Goal: Task Accomplishment & Management: Manage account settings

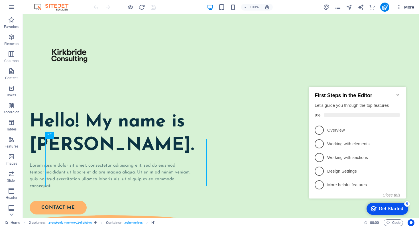
click at [398, 9] on icon "button" at bounding box center [399, 7] width 6 height 6
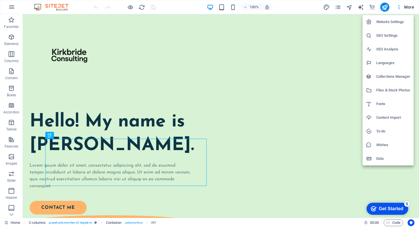
click at [398, 21] on h6 "Website Settings" at bounding box center [393, 22] width 34 height 7
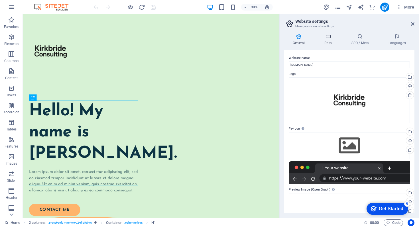
click at [332, 41] on h4 "Data" at bounding box center [328, 40] width 27 height 12
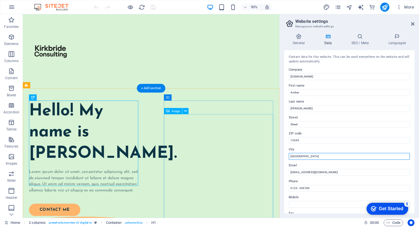
drag, startPoint x: 331, startPoint y: 171, endPoint x: 298, endPoint y: 174, distance: 33.2
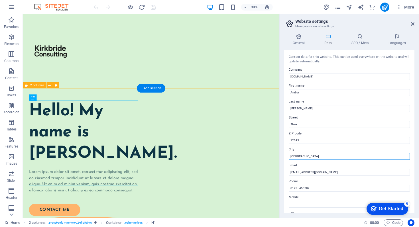
drag, startPoint x: 327, startPoint y: 172, endPoint x: 302, endPoint y: 169, distance: 25.3
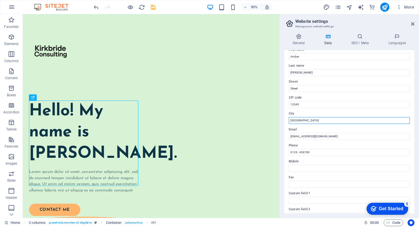
scroll to position [34, 0]
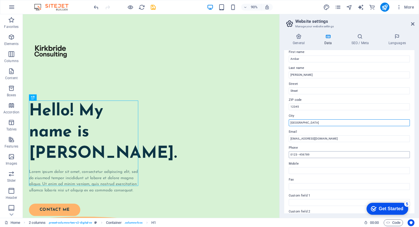
type input "London"
drag, startPoint x: 312, startPoint y: 155, endPoint x: 290, endPoint y: 153, distance: 21.7
click at [290, 153] on input "0123 - 456789" at bounding box center [348, 154] width 121 height 7
click at [301, 169] on input "Mobile" at bounding box center [348, 170] width 121 height 7
type input "07817501705"
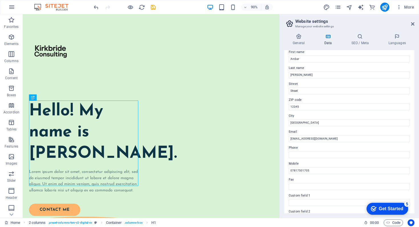
drag, startPoint x: 414, startPoint y: 122, endPoint x: 415, endPoint y: 107, distance: 15.7
click at [415, 107] on div "General Data SEO / Meta Languages Website name kirkbrideconsulting.co.uk Logo D…" at bounding box center [348, 123] width 139 height 189
drag, startPoint x: 414, startPoint y: 107, endPoint x: 414, endPoint y: 93, distance: 14.0
click at [414, 93] on div "General Data SEO / Meta Languages Website name kirkbrideconsulting.co.uk Logo D…" at bounding box center [348, 123] width 139 height 189
drag, startPoint x: 412, startPoint y: 92, endPoint x: 415, endPoint y: 82, distance: 10.4
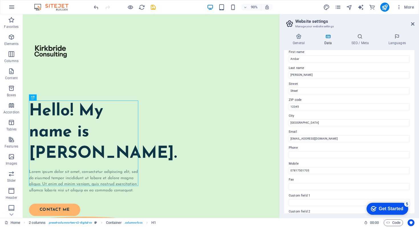
click at [415, 82] on div "General Data SEO / Meta Languages Website name kirkbrideconsulting.co.uk Logo D…" at bounding box center [348, 123] width 139 height 189
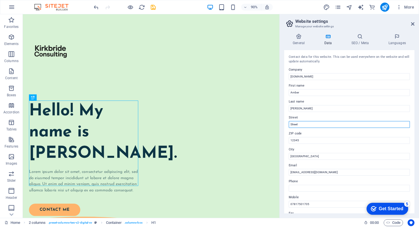
click at [302, 124] on input "Street" at bounding box center [348, 124] width 121 height 7
type input "S"
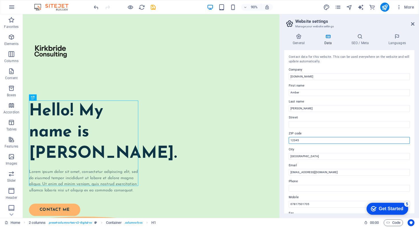
drag, startPoint x: 312, startPoint y: 143, endPoint x: 288, endPoint y: 143, distance: 24.2
click at [288, 143] on div "Contact data for this website. This can be used everywhere on the website and w…" at bounding box center [349, 131] width 130 height 163
click at [412, 178] on div "Contact data for this website. This can be used everywhere on the website and w…" at bounding box center [349, 131] width 130 height 163
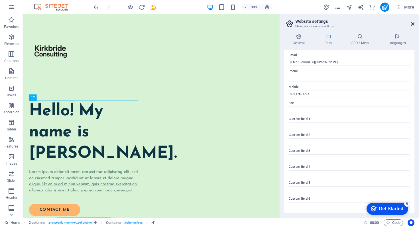
click at [411, 24] on icon at bounding box center [412, 24] width 3 height 5
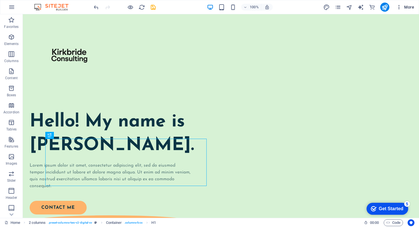
click at [406, 8] on span "More" at bounding box center [405, 7] width 18 height 6
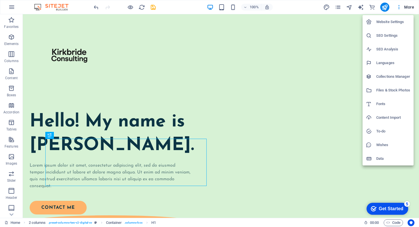
click at [394, 26] on li "Website Settings" at bounding box center [387, 22] width 51 height 14
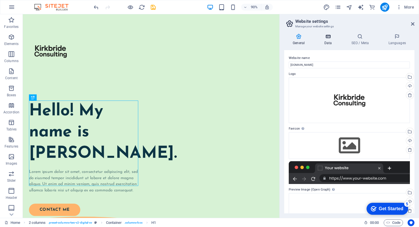
click at [329, 43] on h4 "Data" at bounding box center [328, 40] width 27 height 12
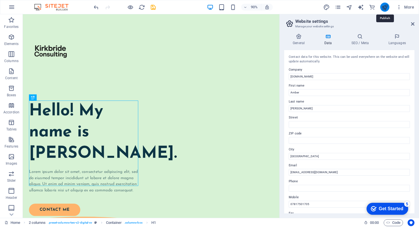
click at [386, 8] on icon "publish" at bounding box center [384, 7] width 7 height 7
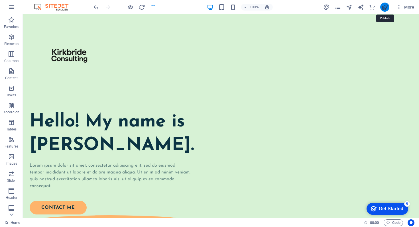
click at [384, 6] on icon "publish" at bounding box center [384, 7] width 7 height 7
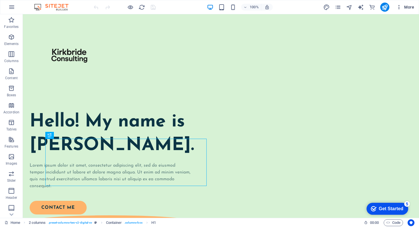
click at [407, 6] on span "More" at bounding box center [405, 7] width 18 height 6
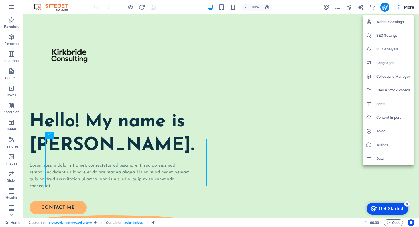
click at [384, 25] on h6 "Website Settings" at bounding box center [393, 22] width 34 height 7
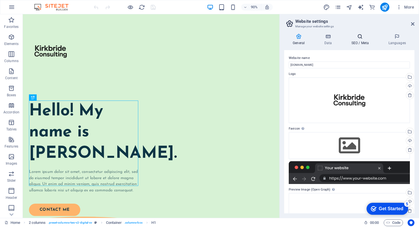
click at [359, 40] on h4 "SEO / Meta" at bounding box center [360, 40] width 37 height 12
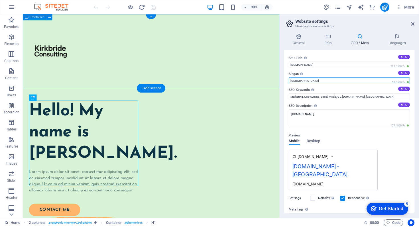
drag, startPoint x: 368, startPoint y: 95, endPoint x: 283, endPoint y: 92, distance: 84.3
click at [304, 80] on input "Berlin" at bounding box center [348, 80] width 121 height 7
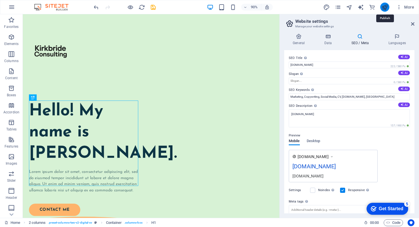
click at [384, 9] on icon "publish" at bounding box center [384, 7] width 7 height 7
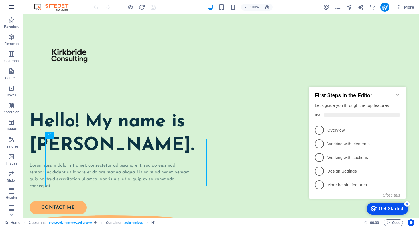
click at [12, 10] on icon "button" at bounding box center [11, 7] width 7 height 7
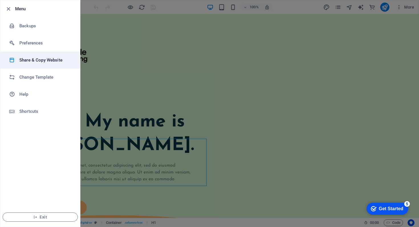
click at [31, 60] on h6 "Share & Copy Website" at bounding box center [45, 60] width 53 height 7
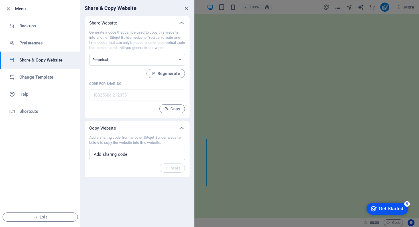
drag, startPoint x: 150, startPoint y: 38, endPoint x: 170, endPoint y: 48, distance: 22.8
click at [170, 48] on p "Generate a code that can be used to copy this website into another Sitejet Buil…" at bounding box center [137, 40] width 96 height 21
click at [135, 76] on div "Generate a code that can be used to copy this website into another Sitejet Buil…" at bounding box center [137, 71] width 96 height 83
click at [7, 10] on icon "button" at bounding box center [8, 9] width 7 height 7
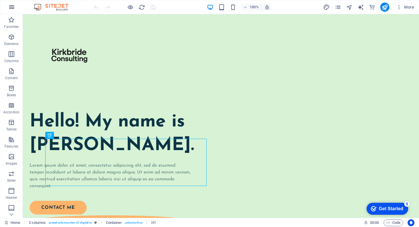
click at [11, 8] on icon "button" at bounding box center [11, 7] width 7 height 7
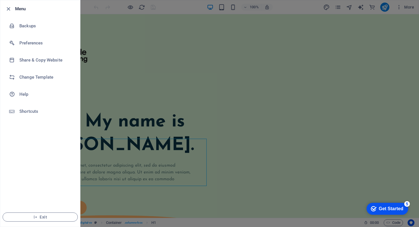
click at [251, 77] on div at bounding box center [209, 113] width 419 height 227
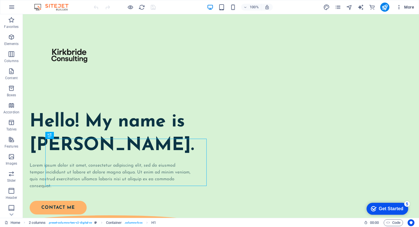
click at [398, 9] on icon "button" at bounding box center [399, 7] width 6 height 6
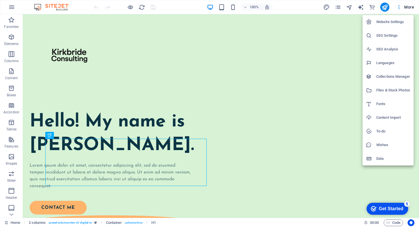
click at [9, 8] on div at bounding box center [209, 113] width 419 height 227
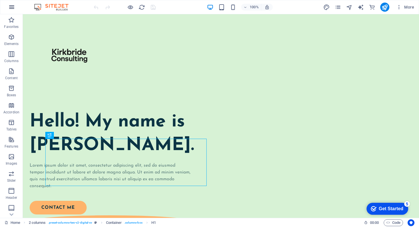
click at [12, 9] on icon "button" at bounding box center [11, 7] width 7 height 7
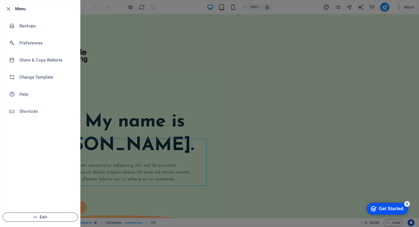
click at [42, 217] on span "Exit" at bounding box center [39, 217] width 65 height 5
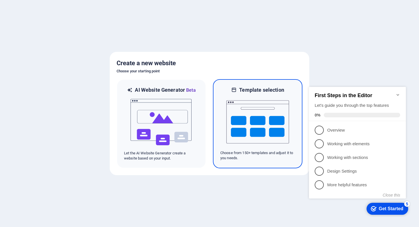
click at [267, 128] on img at bounding box center [257, 121] width 63 height 57
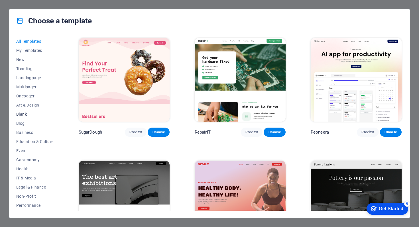
click at [28, 117] on button "Blank" at bounding box center [34, 114] width 37 height 9
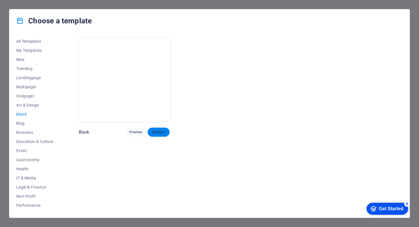
click at [156, 130] on span "Choose" at bounding box center [158, 132] width 13 height 5
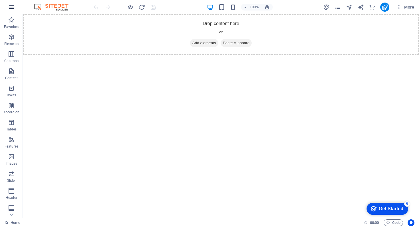
click at [11, 9] on icon "button" at bounding box center [11, 7] width 7 height 7
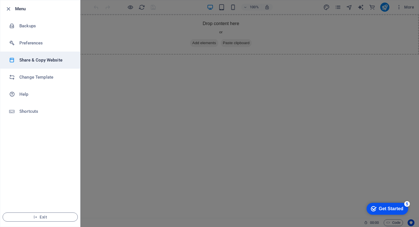
click at [35, 59] on h6 "Share & Copy Website" at bounding box center [45, 60] width 53 height 7
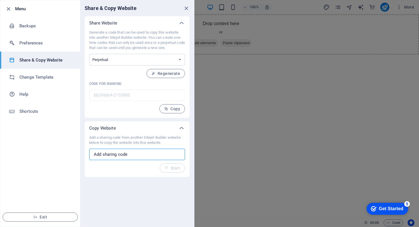
click at [134, 153] on input "text" at bounding box center [137, 154] width 96 height 11
paste input "f802568c-2129551"
click at [167, 168] on icon "button" at bounding box center [166, 168] width 4 height 4
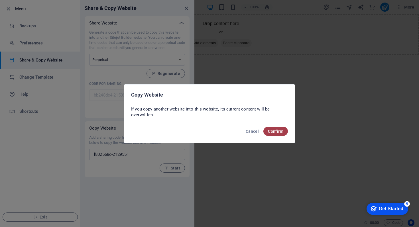
click at [279, 132] on span "Confirm" at bounding box center [275, 131] width 15 height 5
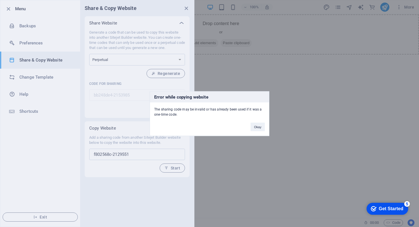
click at [258, 127] on button "Okay" at bounding box center [257, 126] width 14 height 9
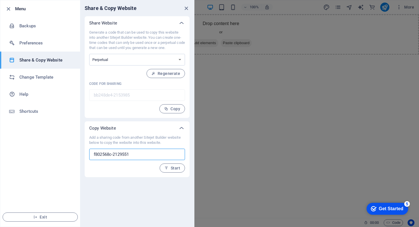
drag, startPoint x: 146, startPoint y: 157, endPoint x: 72, endPoint y: 159, distance: 74.1
click at [72, 159] on div "Menu Backups Preferences Share & Copy Website Change Template Help Shortcuts Ex…" at bounding box center [97, 113] width 194 height 227
type input "f"
paste input "922931d9-2129551"
click at [173, 169] on span "Start" at bounding box center [172, 168] width 16 height 5
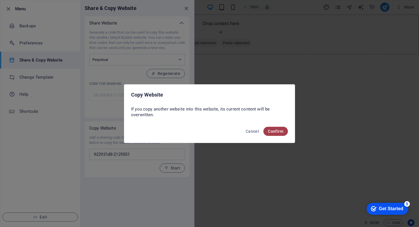
click at [273, 134] on button "Confirm" at bounding box center [275, 131] width 24 height 9
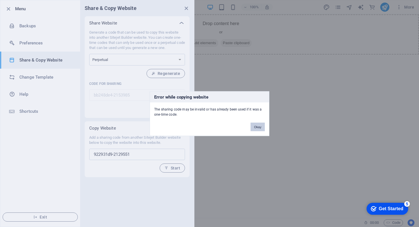
click at [260, 128] on button "Okay" at bounding box center [257, 126] width 14 height 9
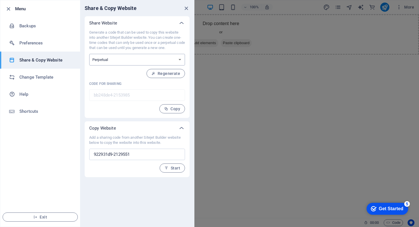
click at [168, 61] on select "One-time Perpetual" at bounding box center [137, 60] width 96 height 12
click at [134, 62] on select "One-time Perpetual" at bounding box center [137, 60] width 96 height 12
drag, startPoint x: 145, startPoint y: 154, endPoint x: 67, endPoint y: 150, distance: 77.5
click at [67, 150] on div "Menu Backups Preferences Share & Copy Website Change Template Help Shortcuts Ex…" at bounding box center [97, 113] width 194 height 227
paste input "35122d26"
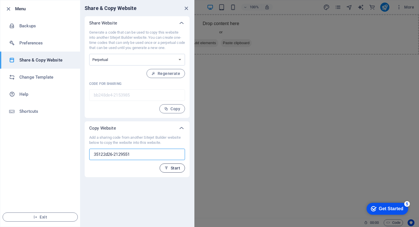
type input "35122d26-2129551"
click at [171, 168] on span "Start" at bounding box center [172, 168] width 16 height 5
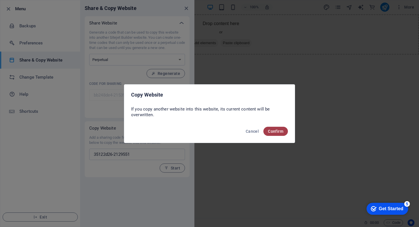
click at [275, 130] on span "Confirm" at bounding box center [275, 131] width 15 height 5
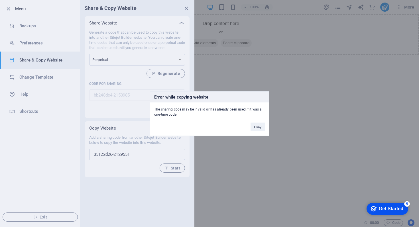
drag, startPoint x: 213, startPoint y: 109, endPoint x: 253, endPoint y: 121, distance: 41.9
click at [253, 120] on div "Error while copying website The sharing code may be invalid or has already been…" at bounding box center [210, 113] width 120 height 45
click at [256, 132] on div "Error while copying website The sharing code may be invalid or has already been…" at bounding box center [210, 113] width 120 height 45
click at [258, 126] on button "Okay" at bounding box center [257, 126] width 14 height 9
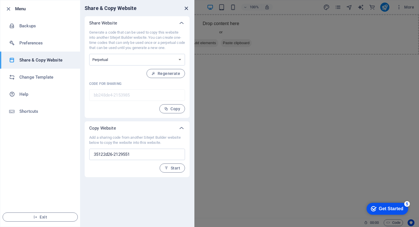
click at [185, 10] on icon "close" at bounding box center [186, 8] width 7 height 7
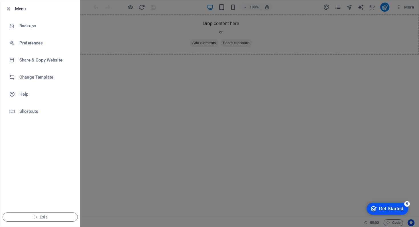
click at [175, 114] on div at bounding box center [209, 113] width 419 height 227
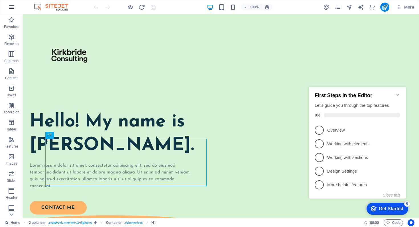
click at [15, 8] on button "button" at bounding box center [12, 7] width 14 height 14
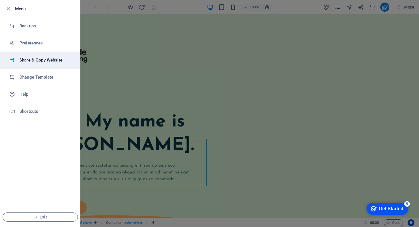
click at [31, 58] on h6 "Share & Copy Website" at bounding box center [45, 60] width 53 height 7
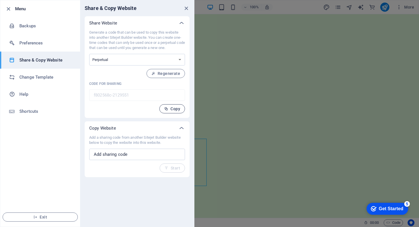
click at [169, 110] on span "Copy" at bounding box center [172, 109] width 16 height 5
click at [167, 75] on span "Regenerate" at bounding box center [165, 73] width 29 height 5
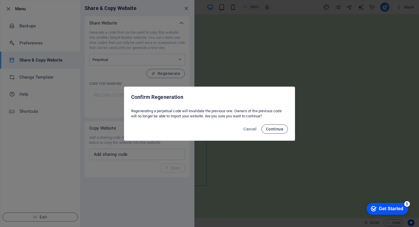
click at [277, 128] on span "Continue" at bounding box center [274, 129] width 17 height 5
type input "922931d9-2129551"
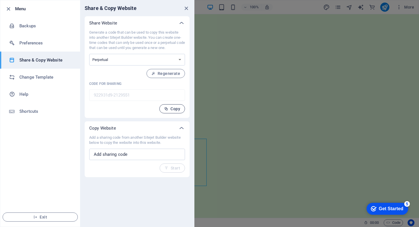
click at [175, 110] on span "Copy" at bounding box center [172, 109] width 16 height 5
click at [128, 60] on select "One-time Perpetual" at bounding box center [137, 60] width 96 height 12
select select "onetime"
click at [89, 54] on select "One-time Perpetual" at bounding box center [137, 60] width 96 height 12
click at [163, 73] on span "Generate" at bounding box center [167, 73] width 24 height 5
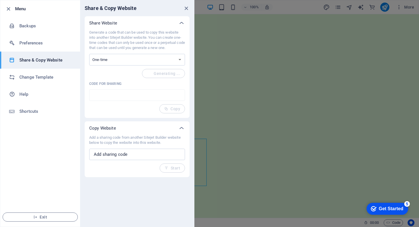
type input "35122d26-2129551"
click at [170, 110] on span "Copy" at bounding box center [172, 109] width 16 height 5
click at [187, 8] on icon "close" at bounding box center [186, 8] width 7 height 7
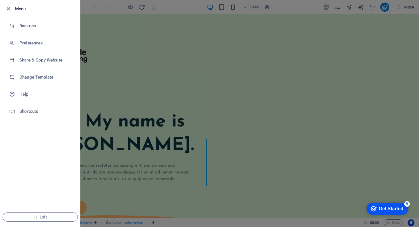
click at [7, 9] on icon "button" at bounding box center [8, 9] width 7 height 7
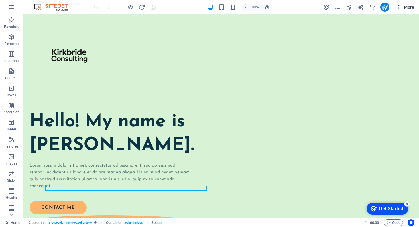
click at [411, 9] on span "More" at bounding box center [405, 7] width 18 height 6
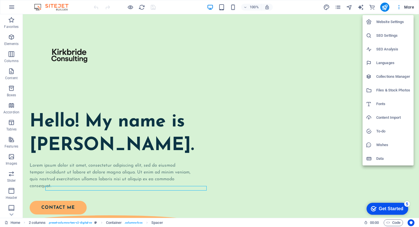
click at [390, 24] on h6 "Website Settings" at bounding box center [393, 22] width 34 height 7
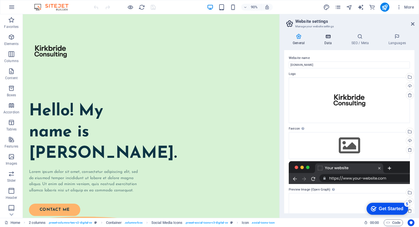
click at [326, 37] on icon at bounding box center [327, 37] width 25 height 6
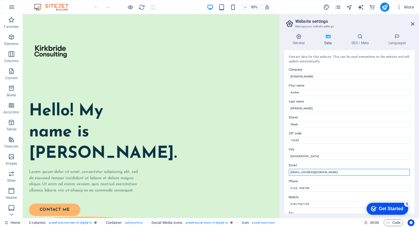
drag, startPoint x: 340, startPoint y: 175, endPoint x: 286, endPoint y: 175, distance: 54.4
click at [286, 175] on div "Contact data for this website. This can be used everywhere on the website and w…" at bounding box center [349, 131] width 130 height 163
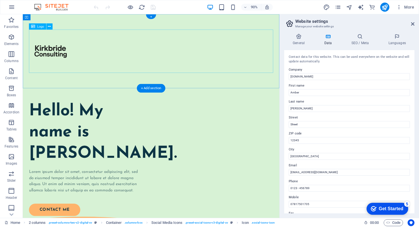
click at [231, 59] on div at bounding box center [165, 55] width 271 height 48
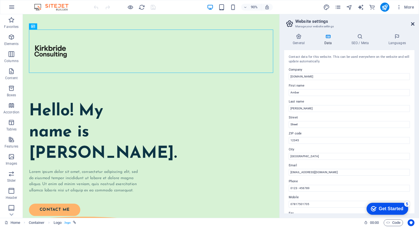
click at [413, 24] on icon at bounding box center [412, 24] width 3 height 5
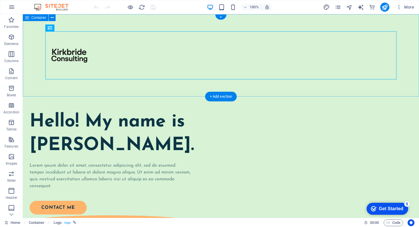
click at [408, 75] on div at bounding box center [221, 55] width 396 height 82
drag, startPoint x: 408, startPoint y: 75, endPoint x: 408, endPoint y: 103, distance: 27.9
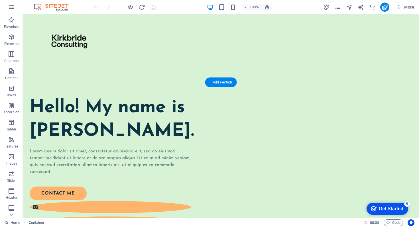
scroll to position [18, 0]
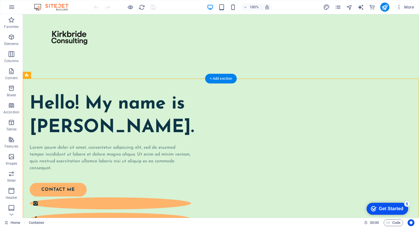
drag, startPoint x: 408, startPoint y: 113, endPoint x: 408, endPoint y: 116, distance: 3.1
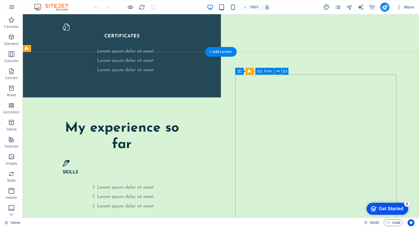
scroll to position [998, 0]
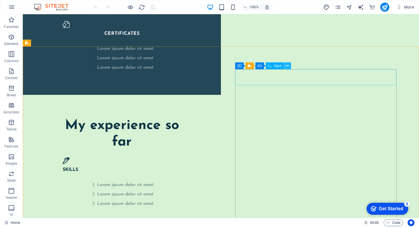
click at [287, 64] on icon at bounding box center [287, 66] width 3 height 6
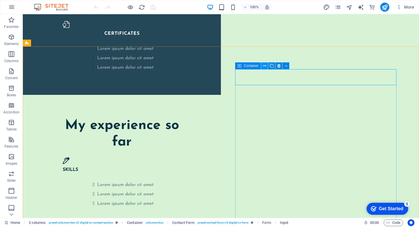
click at [263, 65] on icon at bounding box center [264, 66] width 3 height 6
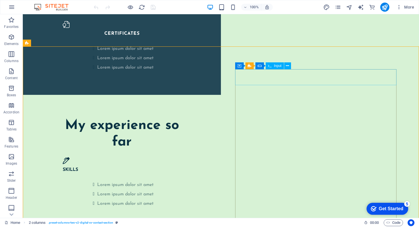
click at [275, 66] on span "Input" at bounding box center [278, 65] width 8 height 3
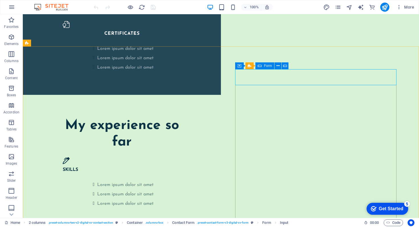
click at [264, 67] on span "Form" at bounding box center [268, 65] width 8 height 3
click at [276, 66] on icon at bounding box center [277, 66] width 3 height 6
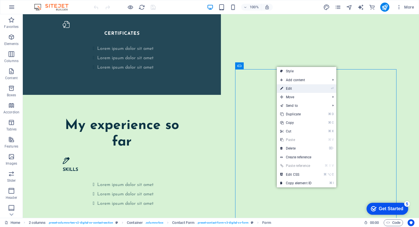
click at [301, 89] on link "⏎ Edit" at bounding box center [296, 88] width 38 height 9
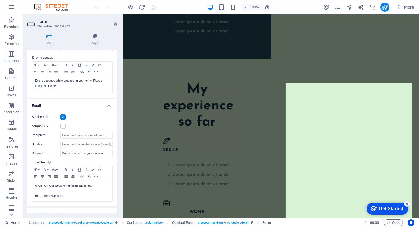
scroll to position [97, 0]
click at [86, 133] on input "Recipient" at bounding box center [86, 135] width 52 height 7
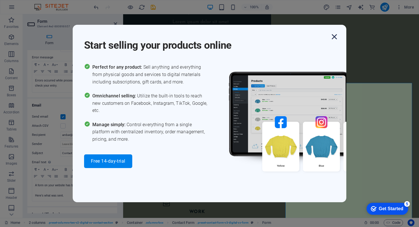
click at [336, 39] on icon "button" at bounding box center [334, 37] width 10 height 10
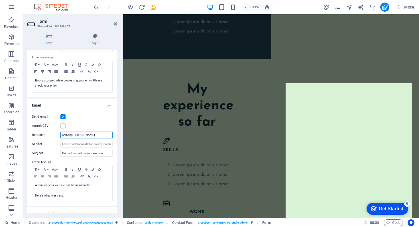
click at [99, 135] on input "amber@kirk" at bounding box center [86, 135] width 52 height 7
type input "amber@kirkbrideconsulting.co.uk"
click at [86, 145] on input "Sender" at bounding box center [86, 144] width 52 height 7
drag, startPoint x: 117, startPoint y: 143, endPoint x: 118, endPoint y: 151, distance: 8.7
click at [118, 151] on div "Form Style General Title Define a name for the form. General form Messages Succ…" at bounding box center [72, 123] width 99 height 189
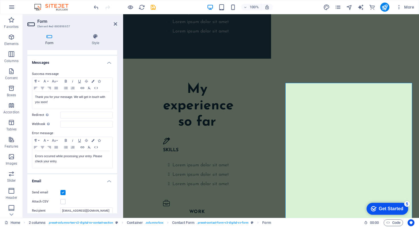
scroll to position [0, 0]
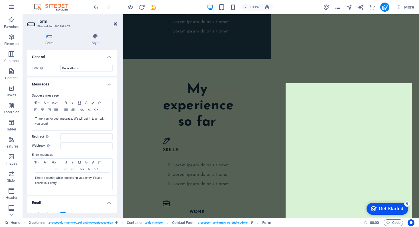
type input "website@kirkbrideconsulting.co.uk"
click at [116, 25] on icon at bounding box center [115, 24] width 3 height 5
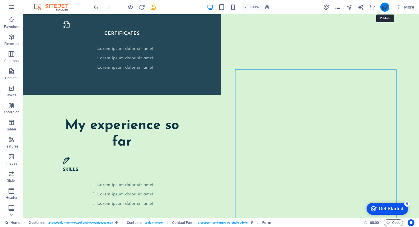
click at [384, 7] on icon "publish" at bounding box center [384, 7] width 7 height 7
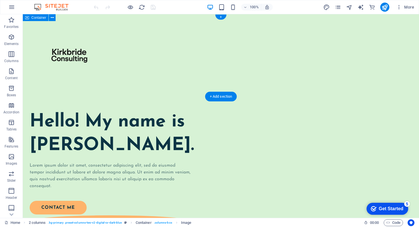
click at [410, 74] on div at bounding box center [221, 55] width 396 height 82
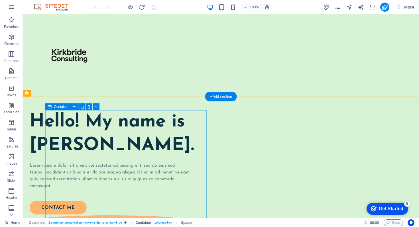
click at [179, 137] on div "Hello! My name is [PERSON_NAME]. Lorem ipsum dolor sit amet, consectetur adipis…" at bounding box center [110, 184] width 161 height 149
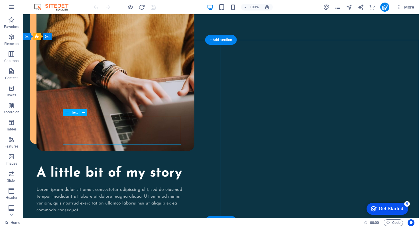
scroll to position [536, 0]
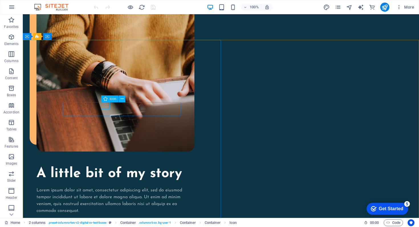
click at [111, 99] on span "Icon" at bounding box center [113, 98] width 7 height 3
